Goal: Obtain resource: Obtain resource

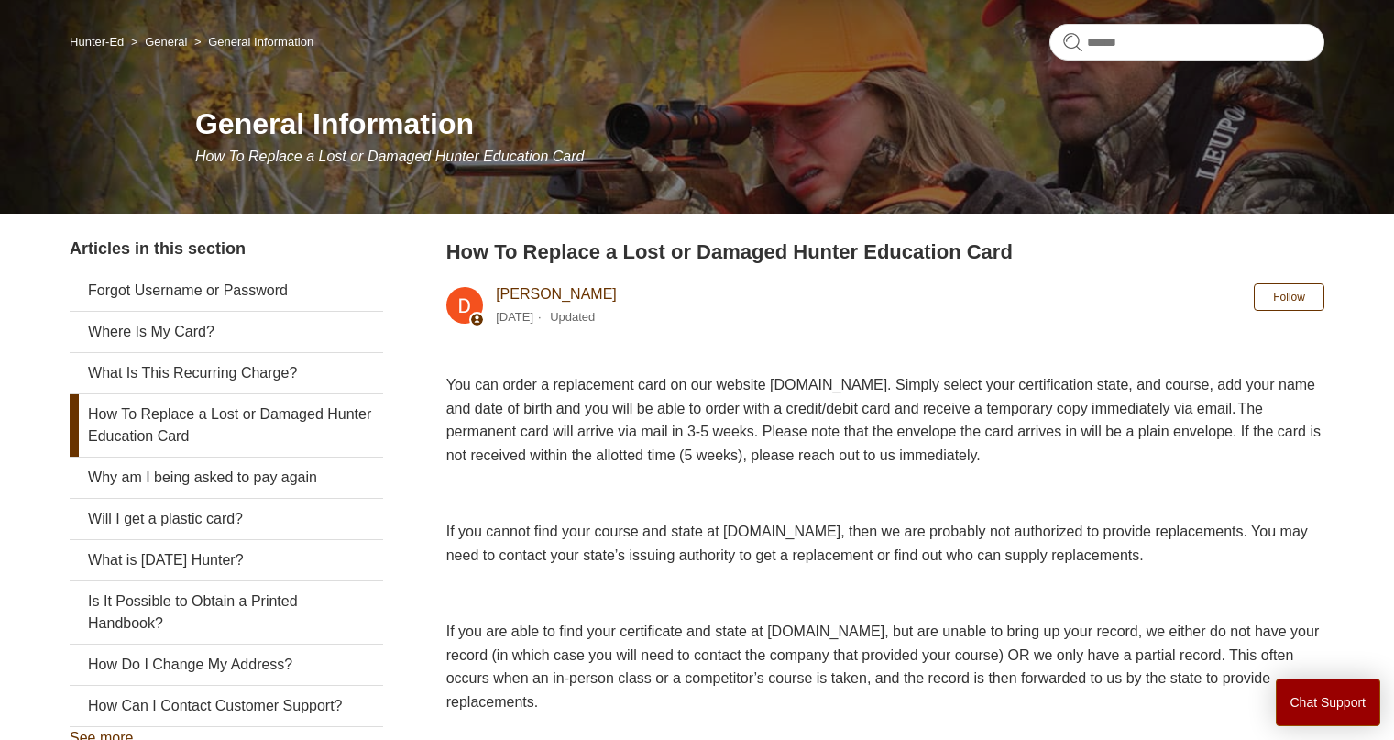
scroll to position [139, 0]
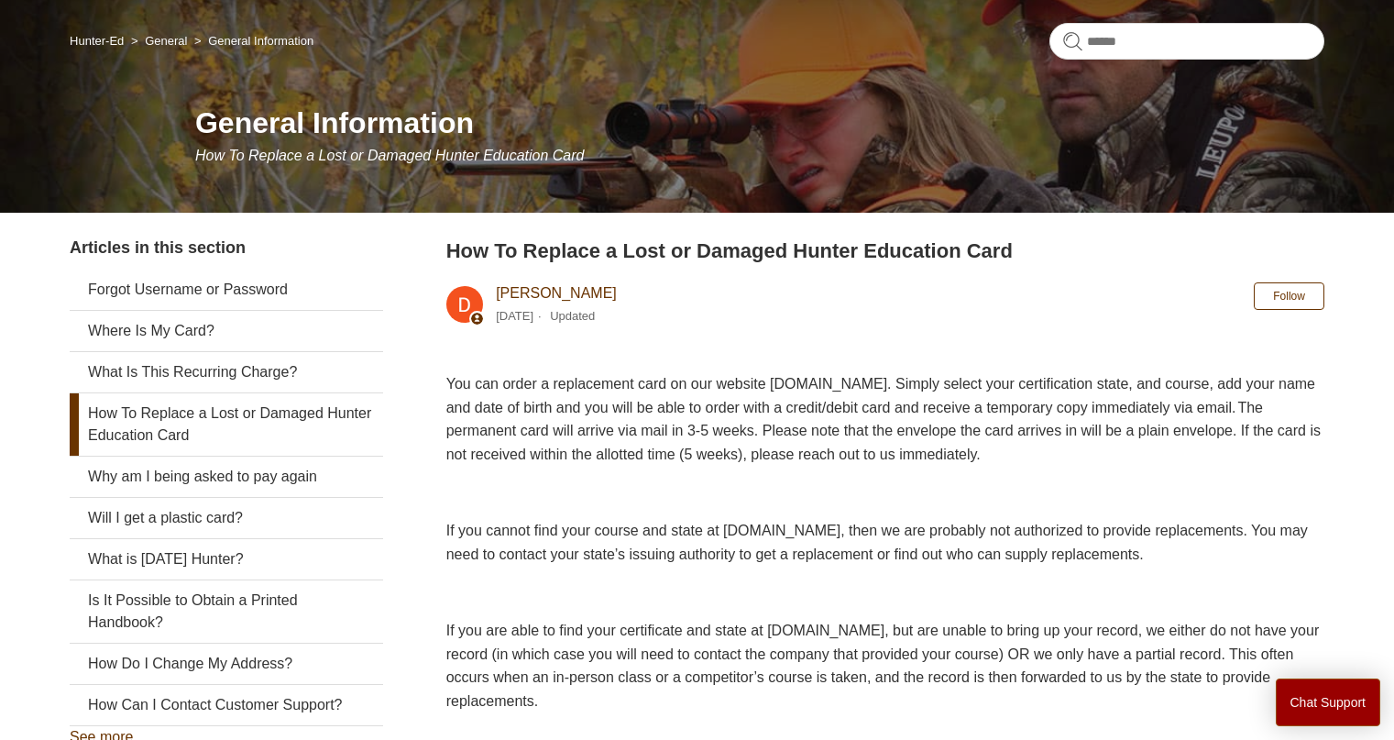
click at [176, 418] on link "How To Replace a Lost or Damaged Hunter Education Card" at bounding box center [227, 424] width 314 height 62
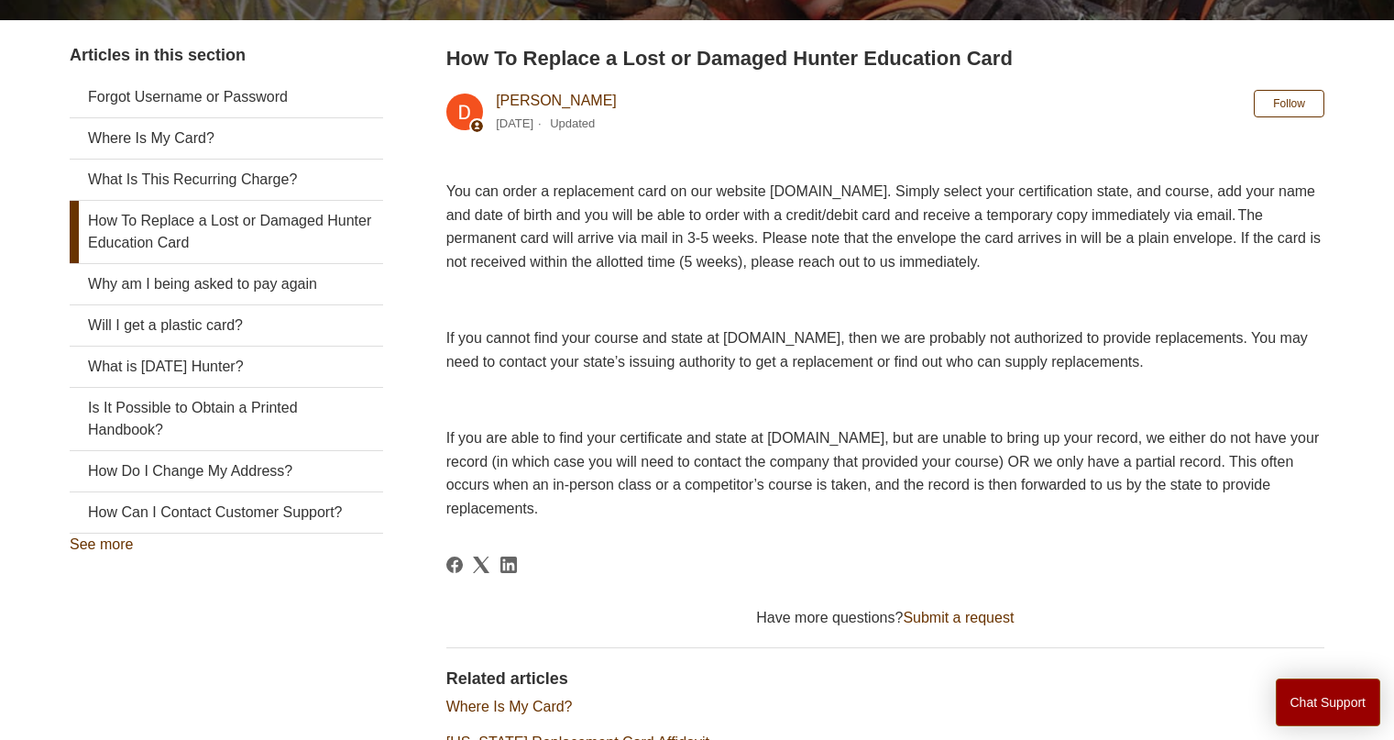
scroll to position [335, 0]
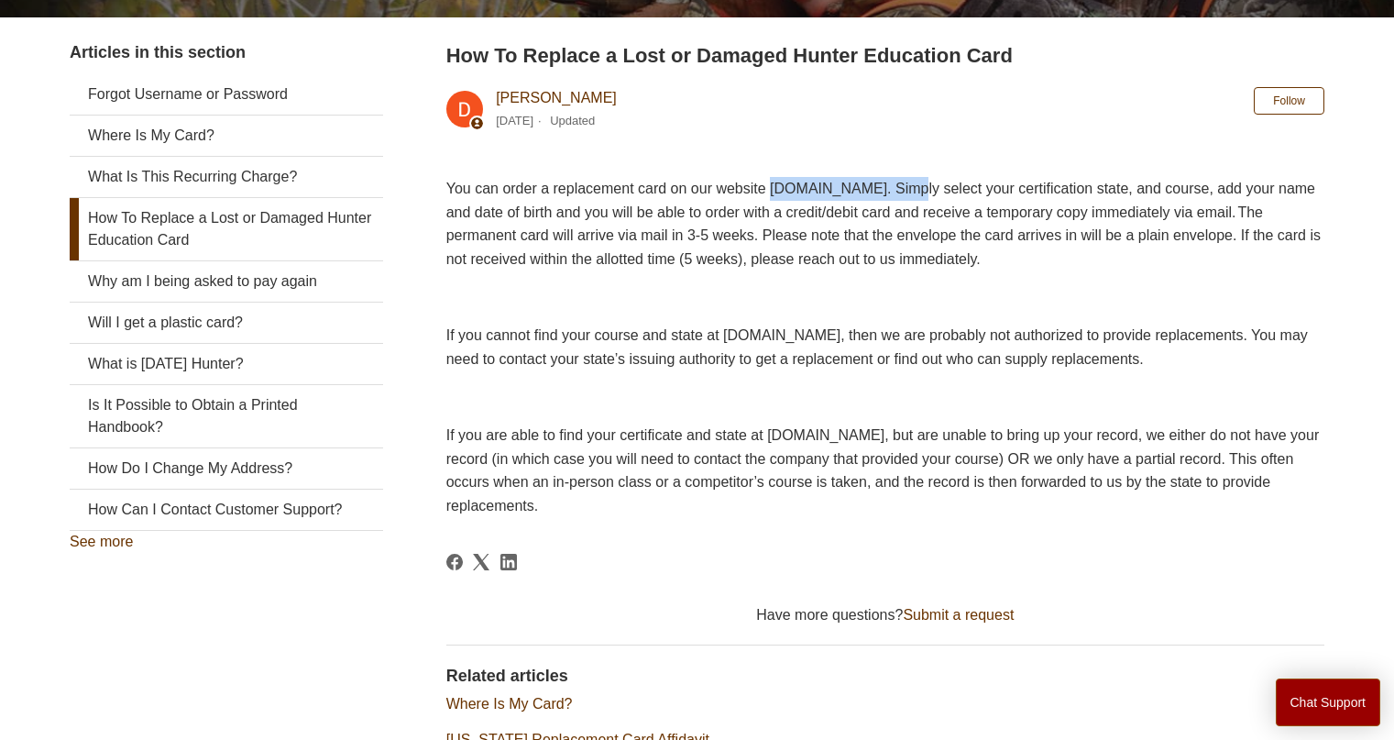
drag, startPoint x: 812, startPoint y: 187, endPoint x: 972, endPoint y: 179, distance: 159.7
click at [972, 181] on span "You can order a replacement card on our website [DOMAIN_NAME]. Simply select yo…" at bounding box center [883, 224] width 875 height 86
copy span "[DOMAIN_NAME]"
